Goal: Entertainment & Leisure: Consume media (video, audio)

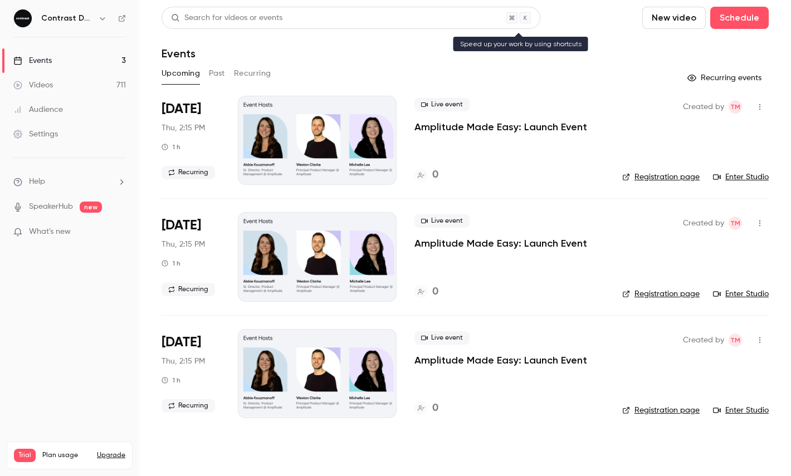
click at [227, 12] on div "Search for videos or events" at bounding box center [226, 18] width 111 height 12
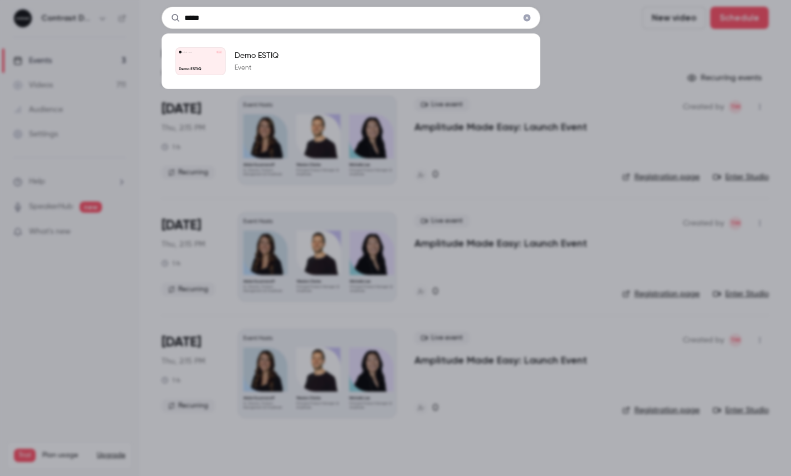
type input "*****"
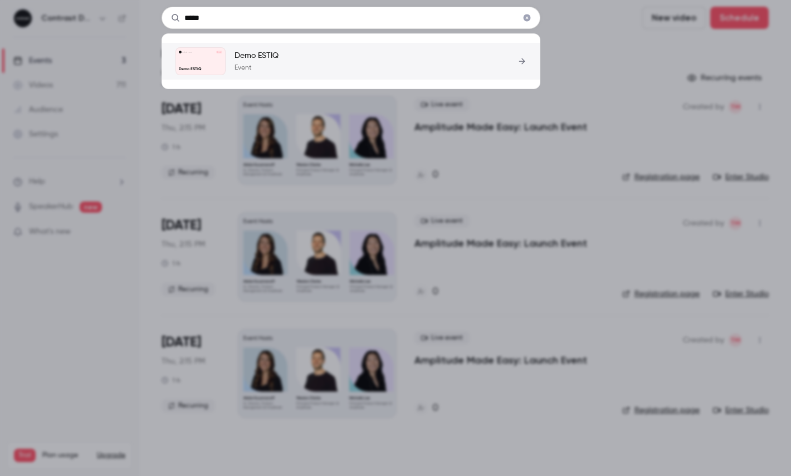
click at [264, 74] on link "Contrast Demos [DATE] Demo ESTIQ Demo ESTIQ Event" at bounding box center [350, 61] width 351 height 28
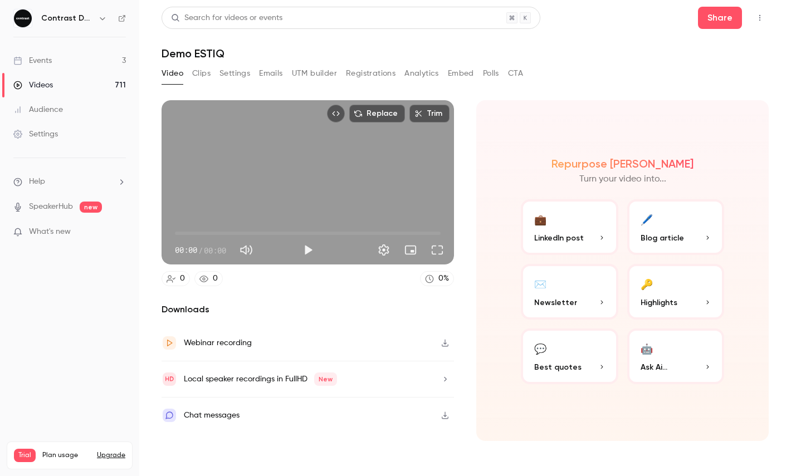
click at [341, 168] on div "Replace Trim 00:00 00:00 / 00:00" at bounding box center [308, 182] width 292 height 164
click at [415, 232] on span "20:22" at bounding box center [308, 234] width 266 height 18
click at [409, 167] on div "Replace Trim 20:23 20:23 / 22:33 HD" at bounding box center [308, 182] width 292 height 164
click at [499, 149] on div "Repurpose Ai Turn your video into... 💼 LinkedIn post 🖊️ Blog article ✉️ Newslet…" at bounding box center [622, 270] width 292 height 341
click at [414, 232] on span "20:24" at bounding box center [415, 233] width 3 height 3
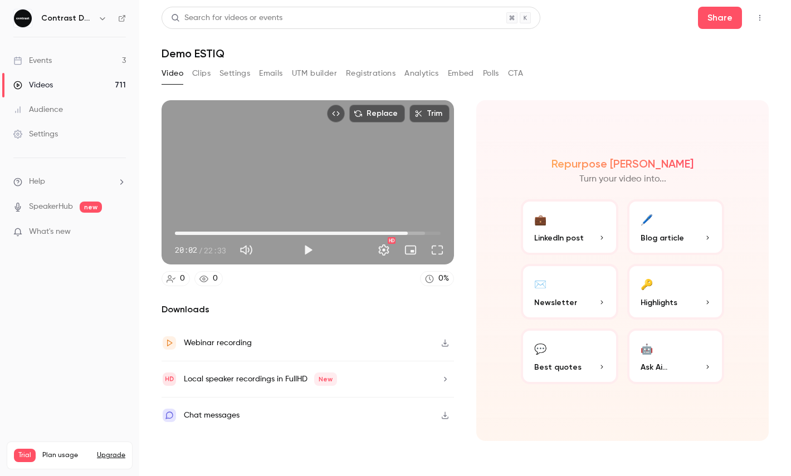
click at [408, 232] on span "19:45" at bounding box center [407, 233] width 3 height 3
click at [412, 204] on div "Replace Trim 19:45 19:45 / 22:33 HD" at bounding box center [308, 182] width 292 height 164
click at [413, 235] on span "20:14" at bounding box center [413, 233] width 3 height 3
click at [412, 235] on span "20:14" at bounding box center [413, 233] width 3 height 3
click at [438, 252] on button "Full screen" at bounding box center [437, 250] width 22 height 22
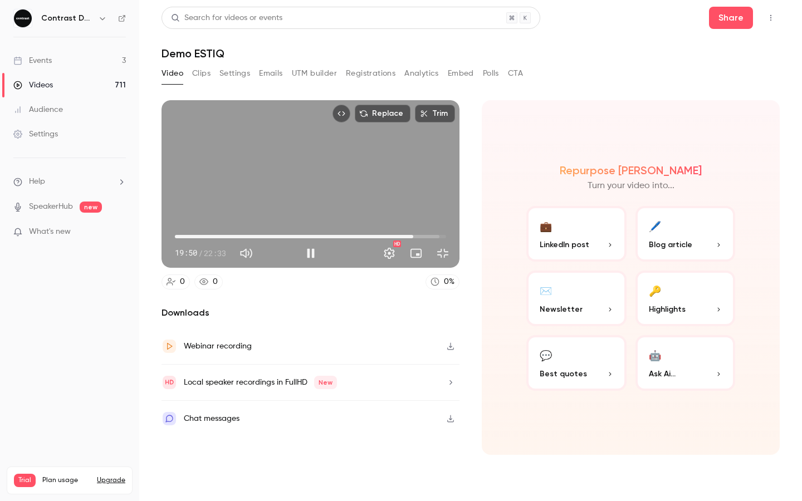
type input "******"
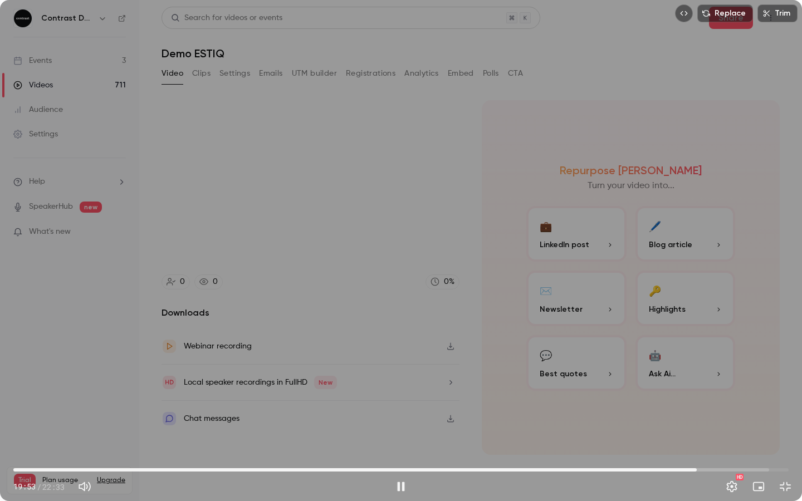
click at [699, 470] on span "19:53" at bounding box center [696, 470] width 3 height 3
click at [700, 470] on span "19:58" at bounding box center [700, 470] width 3 height 3
click at [699, 469] on span "19:59" at bounding box center [700, 470] width 3 height 3
click at [699, 469] on span "19:55" at bounding box center [698, 470] width 3 height 3
click at [700, 469] on span "19:58" at bounding box center [700, 470] width 3 height 3
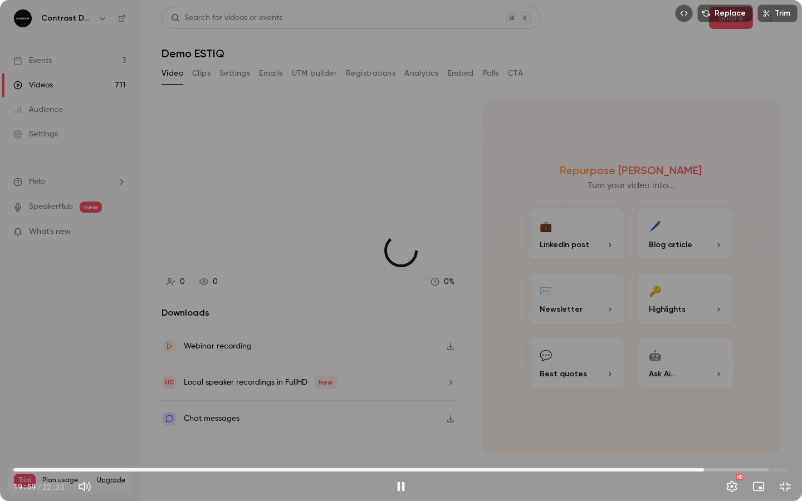
click at [704, 469] on span "20:05" at bounding box center [703, 470] width 3 height 3
click at [710, 468] on span "20:05" at bounding box center [400, 470] width 775 height 18
click at [709, 470] on span "20:13" at bounding box center [708, 470] width 3 height 3
click at [708, 470] on span "20:14" at bounding box center [709, 470] width 3 height 3
click at [511, 230] on div "Replace Trim 20:12 20:12 / 22:33 HD" at bounding box center [401, 250] width 802 height 501
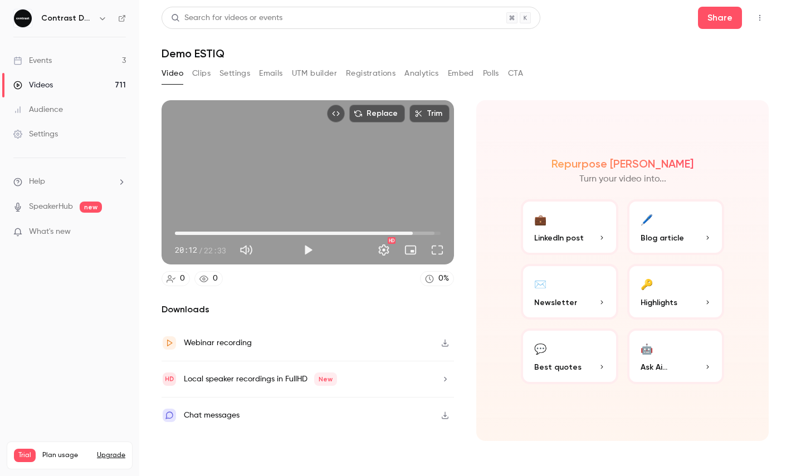
click at [437, 252] on button "Full screen" at bounding box center [437, 250] width 22 height 22
type input "******"
